Goal: Information Seeking & Learning: Learn about a topic

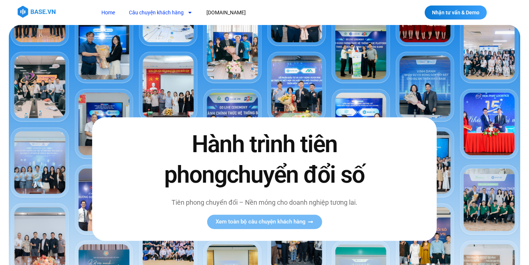
click at [174, 16] on link "Câu chuyện khách hàng" at bounding box center [160, 13] width 75 height 14
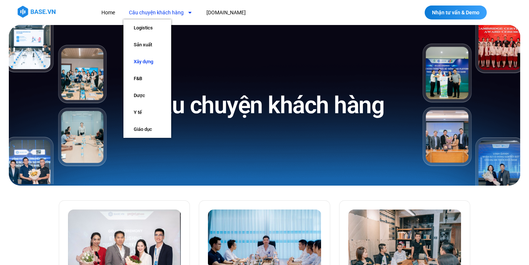
click at [160, 62] on link "Xây dựng" at bounding box center [147, 61] width 48 height 17
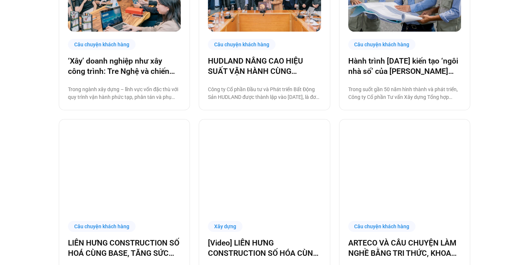
scroll to position [265, 0]
